Goal: Task Accomplishment & Management: Complete application form

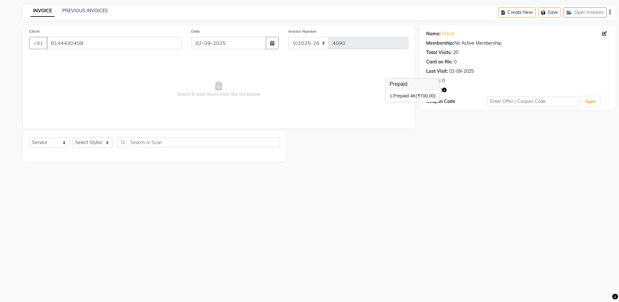
select select "4781"
select select "service"
click at [94, 47] on input "8144430408" at bounding box center [114, 43] width 135 height 12
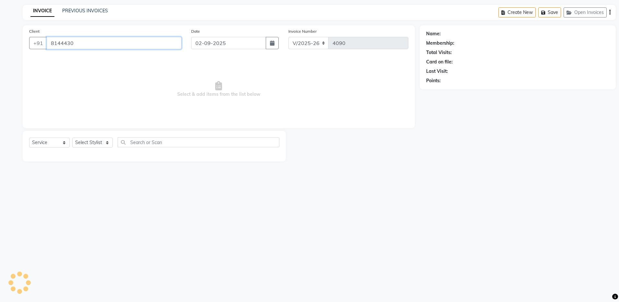
type input "814443"
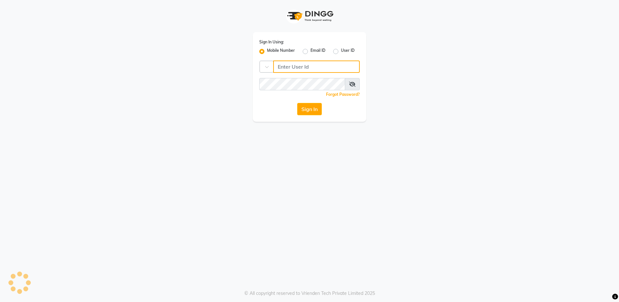
type input "8310081242"
click at [310, 108] on button "Sign In" at bounding box center [309, 109] width 25 height 12
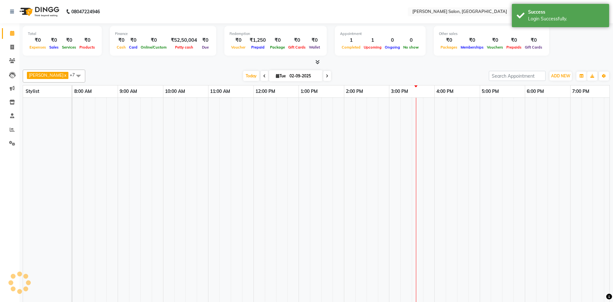
select select "en"
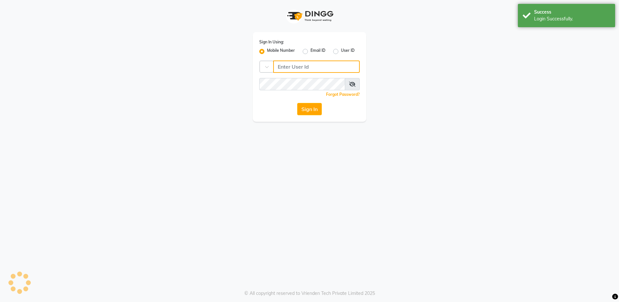
type input "8310081242"
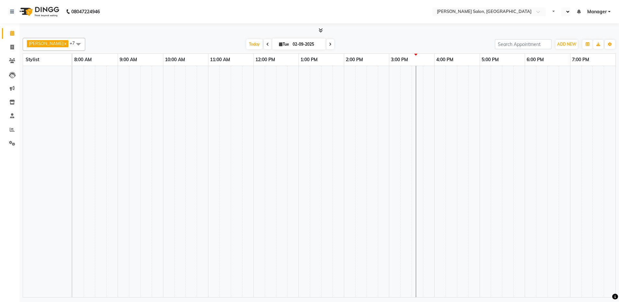
select select "en"
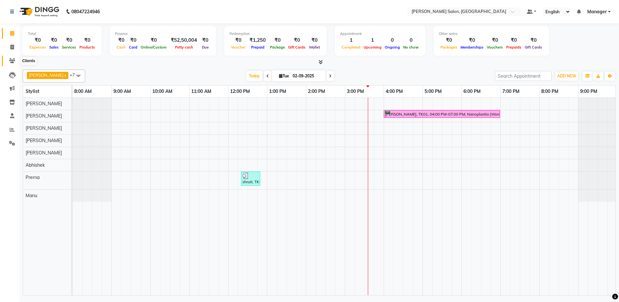
click at [9, 60] on icon at bounding box center [12, 60] width 6 height 5
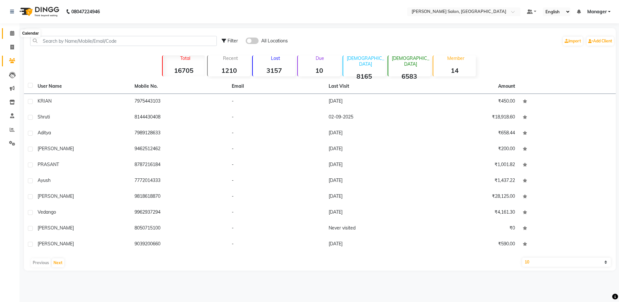
click at [12, 35] on icon at bounding box center [12, 33] width 4 height 5
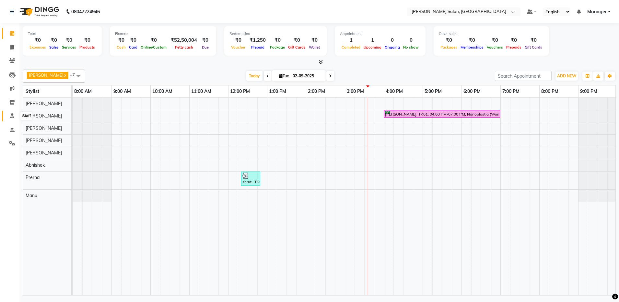
click at [12, 116] on icon at bounding box center [12, 115] width 4 height 5
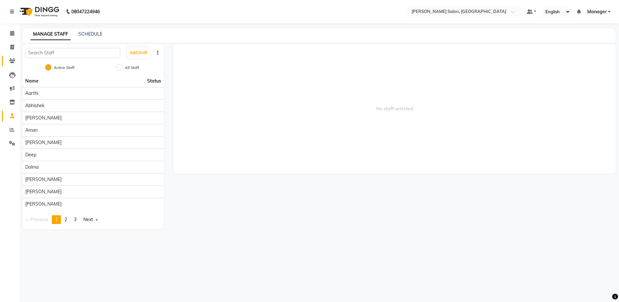
click at [14, 60] on icon at bounding box center [12, 60] width 6 height 5
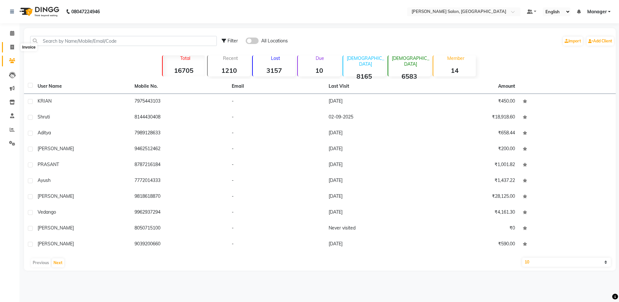
click at [11, 48] on icon at bounding box center [12, 47] width 4 height 5
select select "service"
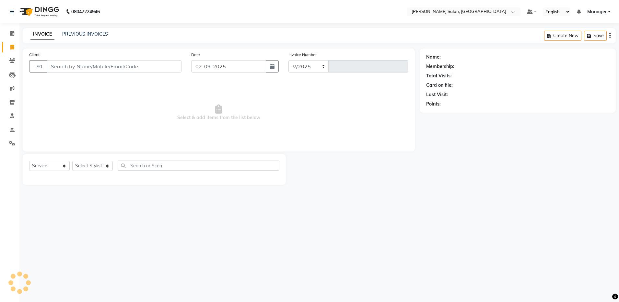
select select "4781"
type input "4090"
click at [64, 73] on div "Client +91" at bounding box center [105, 64] width 162 height 27
click at [81, 165] on select "Select Stylist Aarthi Abhishek [PERSON_NAME] [PERSON_NAME] Arjun [PERSON_NAME] …" at bounding box center [92, 166] width 41 height 10
select select "71461"
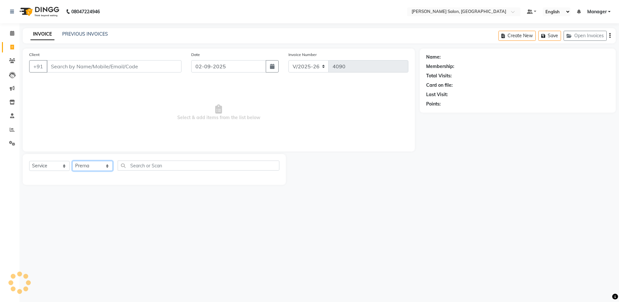
click at [72, 161] on select "Select Stylist Aarthi Abhishek [PERSON_NAME] [PERSON_NAME] Arjun [PERSON_NAME] …" at bounding box center [92, 166] width 41 height 10
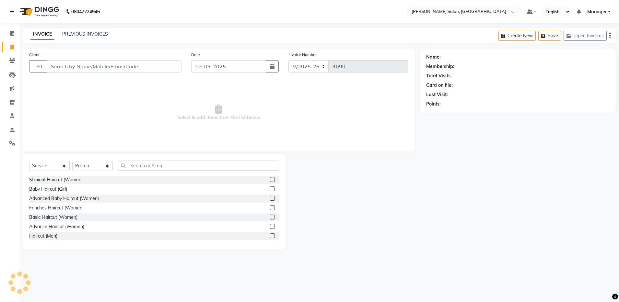
click at [141, 176] on div "Straight Haircut (Women)" at bounding box center [154, 180] width 250 height 8
click at [140, 165] on input "text" at bounding box center [199, 166] width 162 height 10
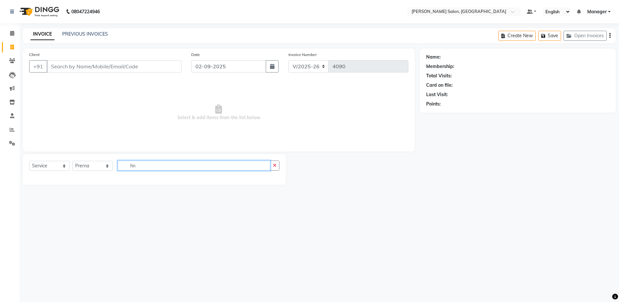
type input "h"
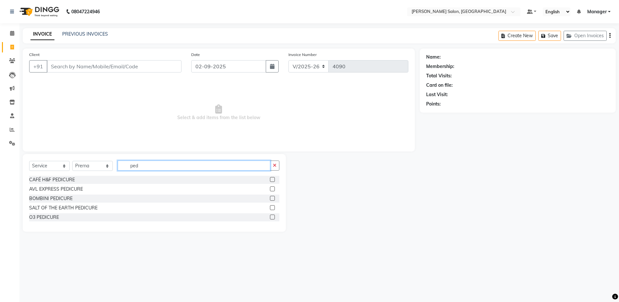
type input "ped"
click at [273, 179] on label at bounding box center [272, 179] width 5 height 5
click at [273, 179] on input "checkbox" at bounding box center [272, 180] width 4 height 4
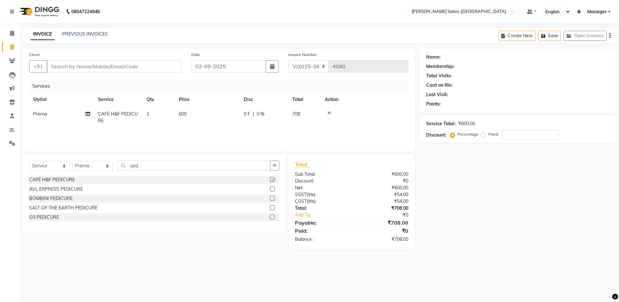
checkbox input "false"
click at [92, 164] on select "Select Stylist Aarthi Abhishek [PERSON_NAME] [PERSON_NAME] Arjun [PERSON_NAME] …" at bounding box center [92, 166] width 41 height 10
select select "28897"
click at [72, 161] on select "Select Stylist Aarthi Abhishek [PERSON_NAME] [PERSON_NAME] Arjun [PERSON_NAME] …" at bounding box center [92, 166] width 41 height 10
click at [140, 166] on input "ped" at bounding box center [194, 166] width 153 height 10
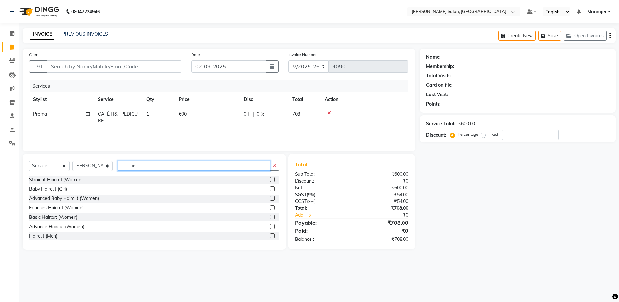
type input "p"
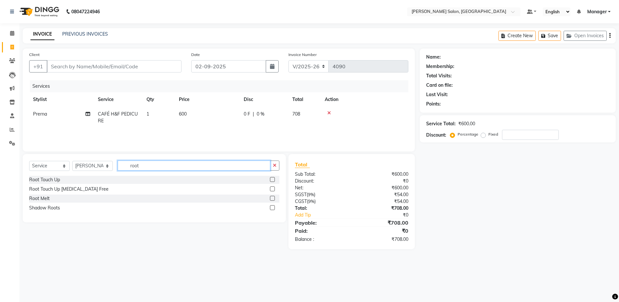
type input "root"
click at [273, 179] on label at bounding box center [272, 179] width 5 height 5
click at [273, 179] on input "checkbox" at bounding box center [272, 180] width 4 height 4
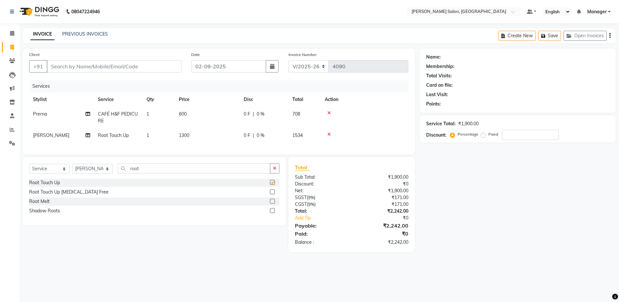
checkbox input "false"
click at [272, 195] on label at bounding box center [272, 192] width 5 height 5
click at [272, 195] on input "checkbox" at bounding box center [272, 192] width 4 height 4
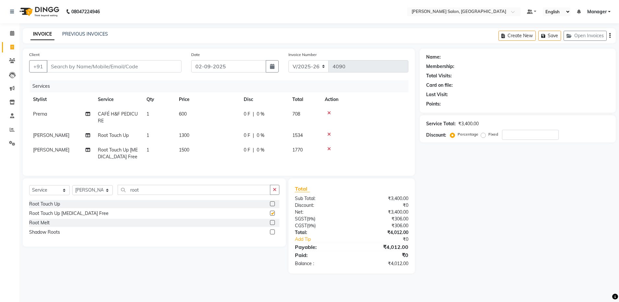
checkbox input "false"
click at [329, 133] on icon at bounding box center [329, 134] width 4 height 5
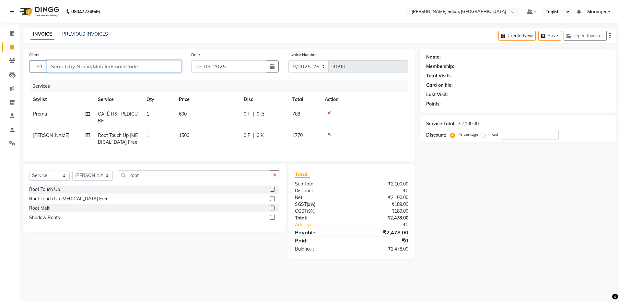
click at [60, 67] on input "Client" at bounding box center [114, 66] width 135 height 12
type input "7"
type input "0"
click at [68, 76] on button "mamta 7022681 009" at bounding box center [81, 81] width 68 height 10
type input "7022681009"
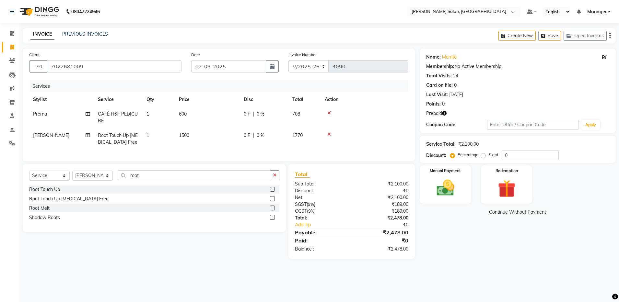
click at [431, 115] on span "Prepaid" at bounding box center [434, 113] width 16 height 7
click at [439, 115] on span "Prepaid" at bounding box center [434, 113] width 16 height 7
click at [444, 114] on icon "button" at bounding box center [444, 113] width 5 height 5
click at [449, 186] on img at bounding box center [446, 188] width 30 height 21
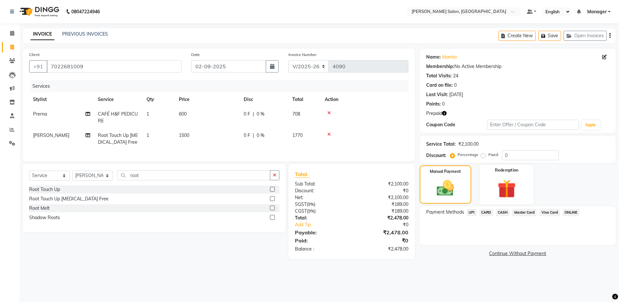
click at [502, 193] on img at bounding box center [507, 189] width 30 height 23
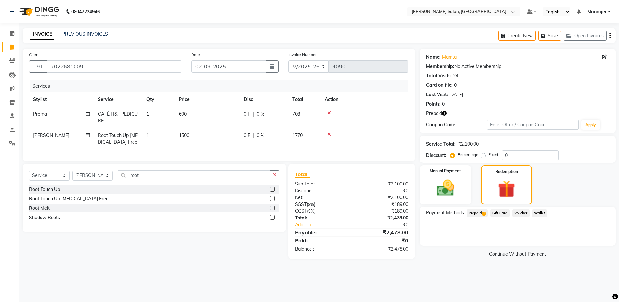
click at [478, 214] on span "Prepaid 1" at bounding box center [477, 213] width 21 height 7
click at [445, 113] on icon "button" at bounding box center [444, 113] width 5 height 5
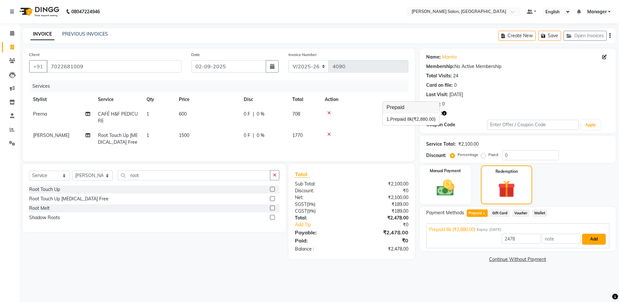
click at [592, 238] on button "Add" at bounding box center [594, 239] width 24 height 11
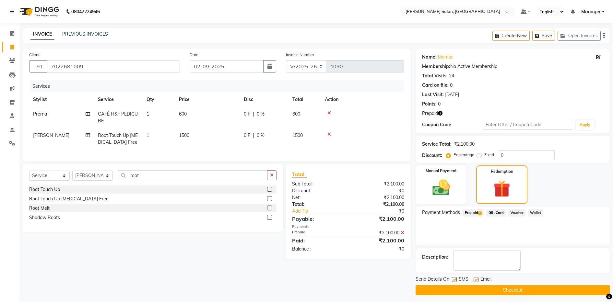
click at [476, 279] on label at bounding box center [476, 279] width 5 height 5
click at [476, 279] on input "checkbox" at bounding box center [476, 280] width 4 height 4
checkbox input "false"
click at [475, 292] on button "Checkout" at bounding box center [513, 291] width 194 height 10
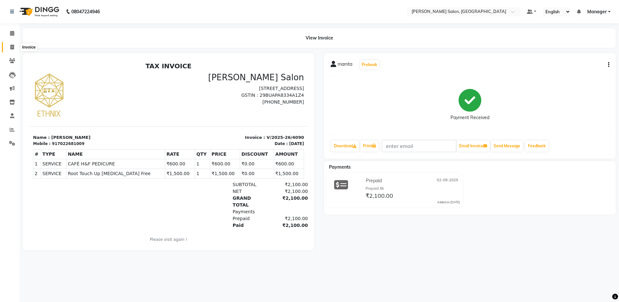
click at [12, 48] on icon at bounding box center [12, 47] width 4 height 5
select select "service"
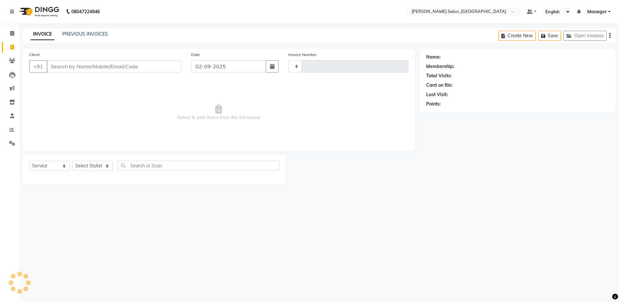
type input "4091"
select select "4781"
click at [65, 64] on input "Client" at bounding box center [114, 66] width 135 height 12
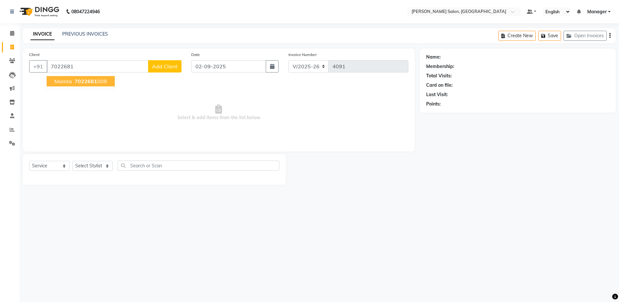
click at [74, 82] on ngb-highlight "7022681 009" at bounding box center [90, 81] width 34 height 6
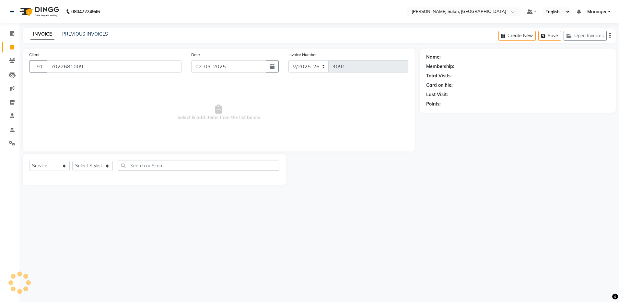
type input "7022681009"
click at [444, 114] on icon "button" at bounding box center [444, 113] width 5 height 5
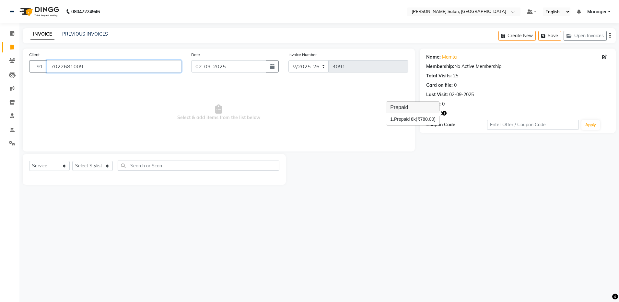
click at [110, 67] on input "7022681009" at bounding box center [114, 66] width 135 height 12
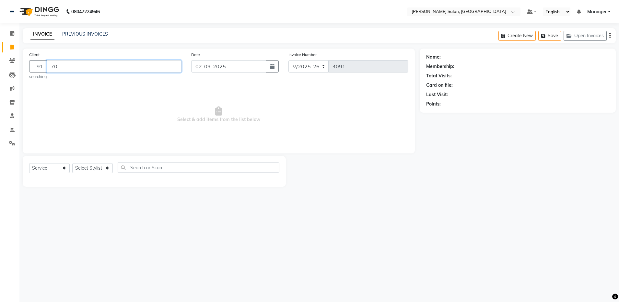
type input "7"
click at [144, 67] on input "Client" at bounding box center [114, 66] width 135 height 12
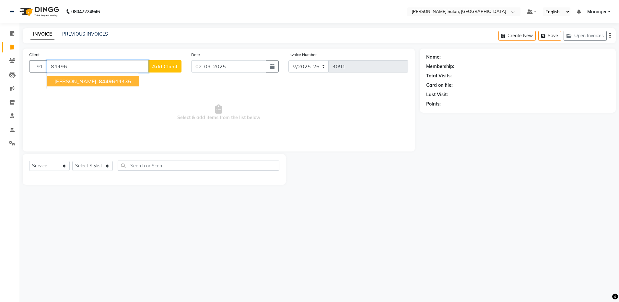
click at [105, 85] on button "[PERSON_NAME] 84496 44436" at bounding box center [93, 81] width 92 height 10
type input "8449644436"
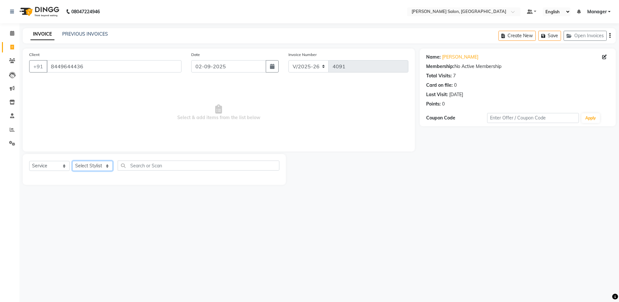
click at [97, 163] on select "Select Stylist Aarthi Abhishek [PERSON_NAME] [PERSON_NAME] Arjun [PERSON_NAME] …" at bounding box center [92, 166] width 41 height 10
select select "28896"
click at [72, 161] on select "Select Stylist Aarthi Abhishek [PERSON_NAME] [PERSON_NAME] Arjun [PERSON_NAME] …" at bounding box center [92, 166] width 41 height 10
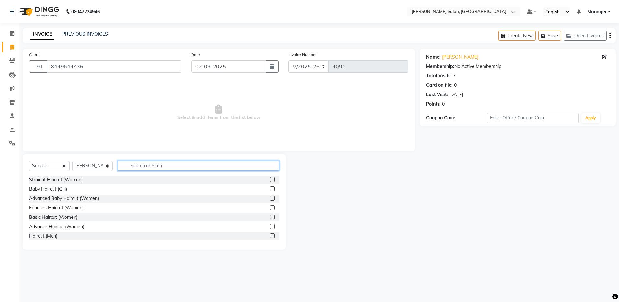
click at [188, 167] on input "text" at bounding box center [199, 166] width 162 height 10
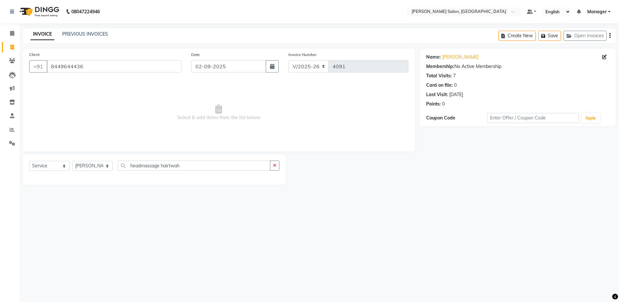
click at [291, 217] on div "08047224946 Select Location × [PERSON_NAME] Salon, Bellandur Default Panel My P…" at bounding box center [309, 151] width 619 height 302
click at [226, 168] on input "headmassage hairtwah" at bounding box center [194, 166] width 153 height 10
type input "h"
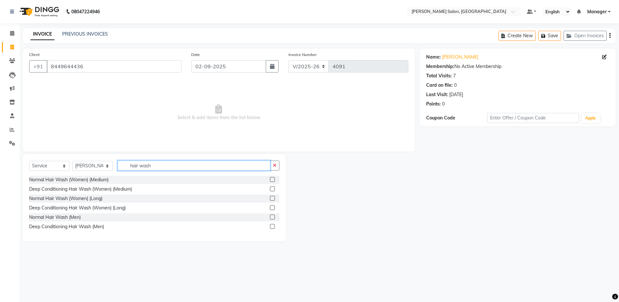
type input "hair wash"
click at [180, 218] on div "Normal Hair Wash (Men)" at bounding box center [154, 218] width 250 height 8
click at [193, 225] on div "Deep Conditioning Hair Wash (Men)" at bounding box center [154, 227] width 250 height 8
click at [272, 217] on label at bounding box center [272, 217] width 5 height 5
click at [272, 217] on input "checkbox" at bounding box center [272, 218] width 4 height 4
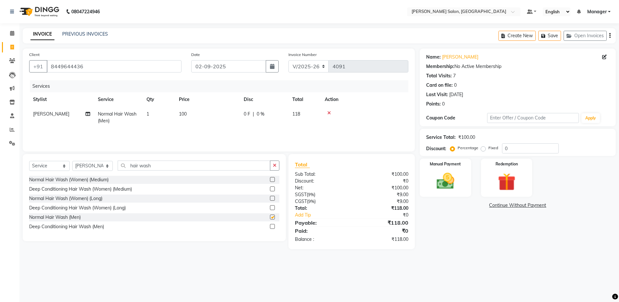
checkbox input "false"
click at [199, 166] on input "hair wash" at bounding box center [194, 166] width 153 height 10
type input "h"
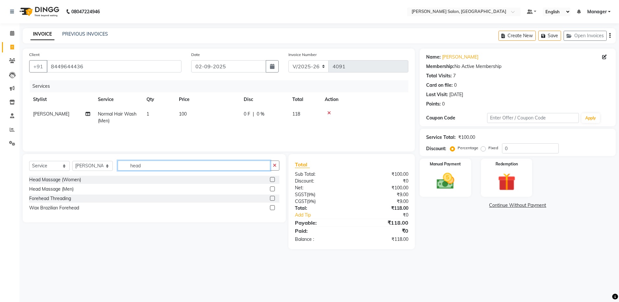
click at [199, 166] on input "head" at bounding box center [194, 166] width 153 height 10
type input "head"
click at [273, 190] on label at bounding box center [272, 189] width 5 height 5
click at [273, 190] on input "checkbox" at bounding box center [272, 189] width 4 height 4
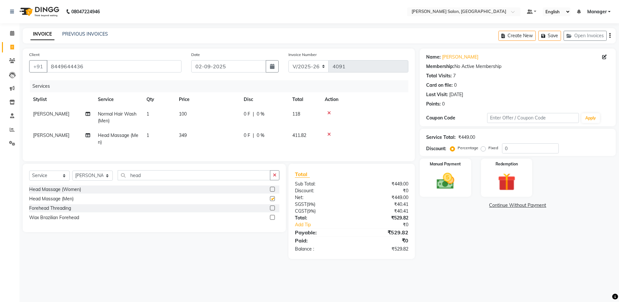
checkbox input "false"
click at [149, 181] on input "head" at bounding box center [194, 176] width 153 height 10
type input "h"
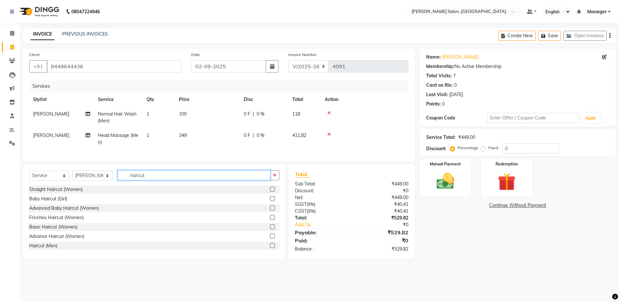
type input "haircut"
click at [270, 248] on label at bounding box center [272, 245] width 5 height 5
click at [270, 248] on input "checkbox" at bounding box center [272, 246] width 4 height 4
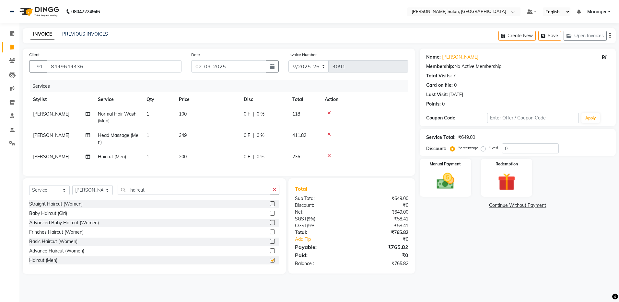
checkbox input "false"
click at [328, 112] on icon at bounding box center [329, 113] width 4 height 5
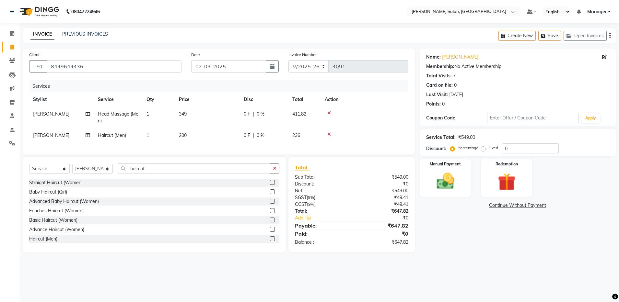
click at [329, 112] on icon at bounding box center [329, 113] width 4 height 5
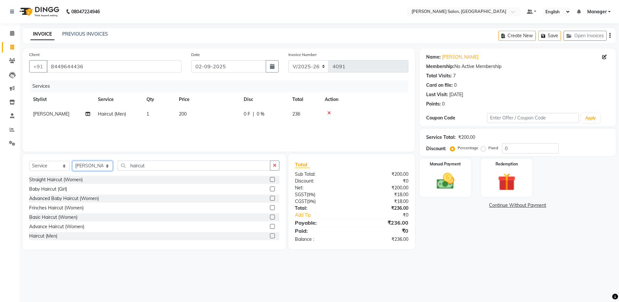
click at [79, 163] on select "Select Stylist Aarthi Abhishek [PERSON_NAME] [PERSON_NAME] Arjun [PERSON_NAME] …" at bounding box center [92, 166] width 41 height 10
select select "71461"
click at [72, 161] on select "Select Stylist Aarthi Abhishek [PERSON_NAME] [PERSON_NAME] Arjun [PERSON_NAME] …" at bounding box center [92, 166] width 41 height 10
click at [149, 168] on input "haircut" at bounding box center [194, 166] width 153 height 10
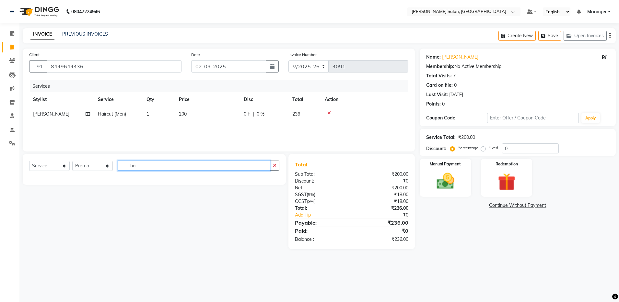
type input "h"
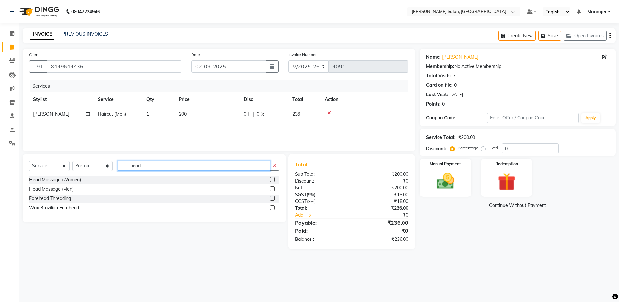
type input "head"
click at [273, 190] on label at bounding box center [272, 189] width 5 height 5
click at [273, 190] on input "checkbox" at bounding box center [272, 189] width 4 height 4
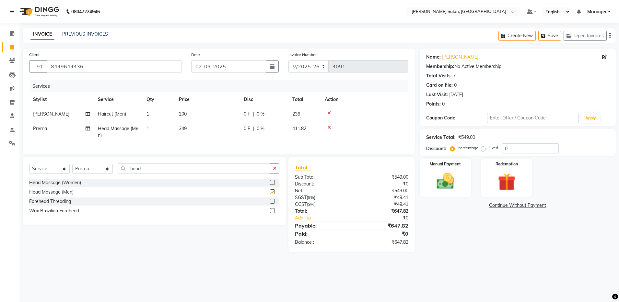
checkbox input "false"
click at [166, 174] on input "head" at bounding box center [194, 169] width 153 height 10
type input "h"
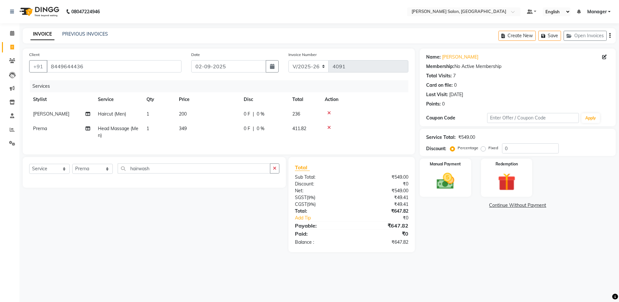
click at [180, 167] on div "Select Service Product Membership Package Voucher Prepaid Gift Card Select Styl…" at bounding box center [154, 172] width 263 height 31
click at [155, 174] on input "hairwash" at bounding box center [194, 169] width 153 height 10
type input "h"
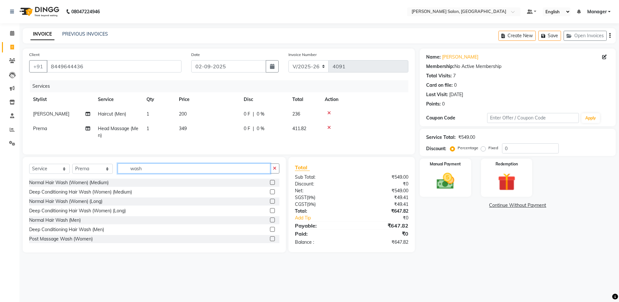
type input "wash"
click at [270, 223] on label at bounding box center [272, 220] width 5 height 5
click at [270, 223] on input "checkbox" at bounding box center [272, 220] width 4 height 4
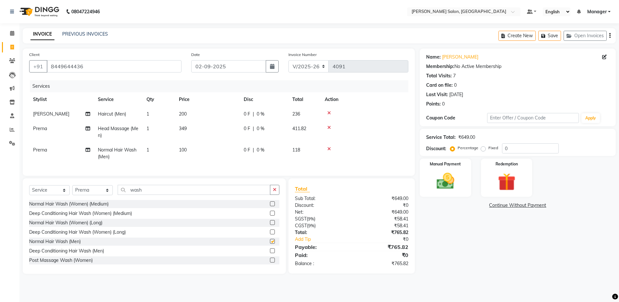
checkbox input "false"
click at [506, 180] on img at bounding box center [507, 182] width 30 height 23
click at [472, 229] on div "Payment Methods Prepaid Gift Card Voucher Wallet" at bounding box center [518, 219] width 196 height 39
click at [444, 177] on img at bounding box center [446, 181] width 30 height 21
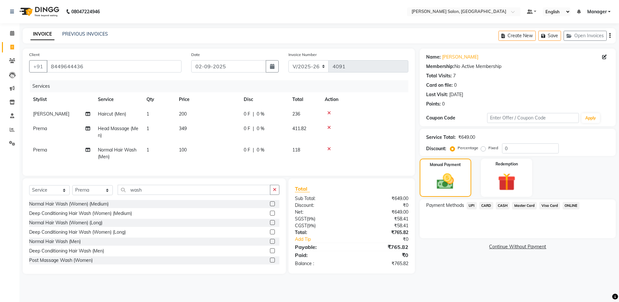
click at [472, 205] on span "UPI" at bounding box center [472, 205] width 10 height 7
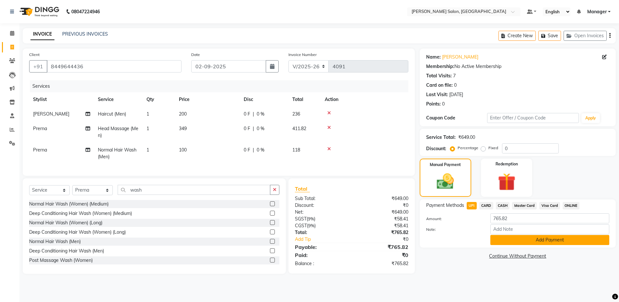
click at [529, 241] on button "Add Payment" at bounding box center [549, 240] width 119 height 10
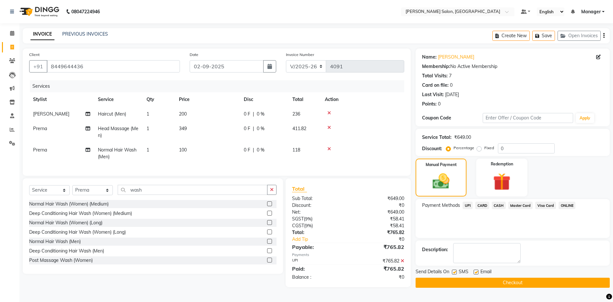
click at [489, 287] on button "Checkout" at bounding box center [513, 283] width 194 height 10
